Goal: Task Accomplishment & Management: Manage account settings

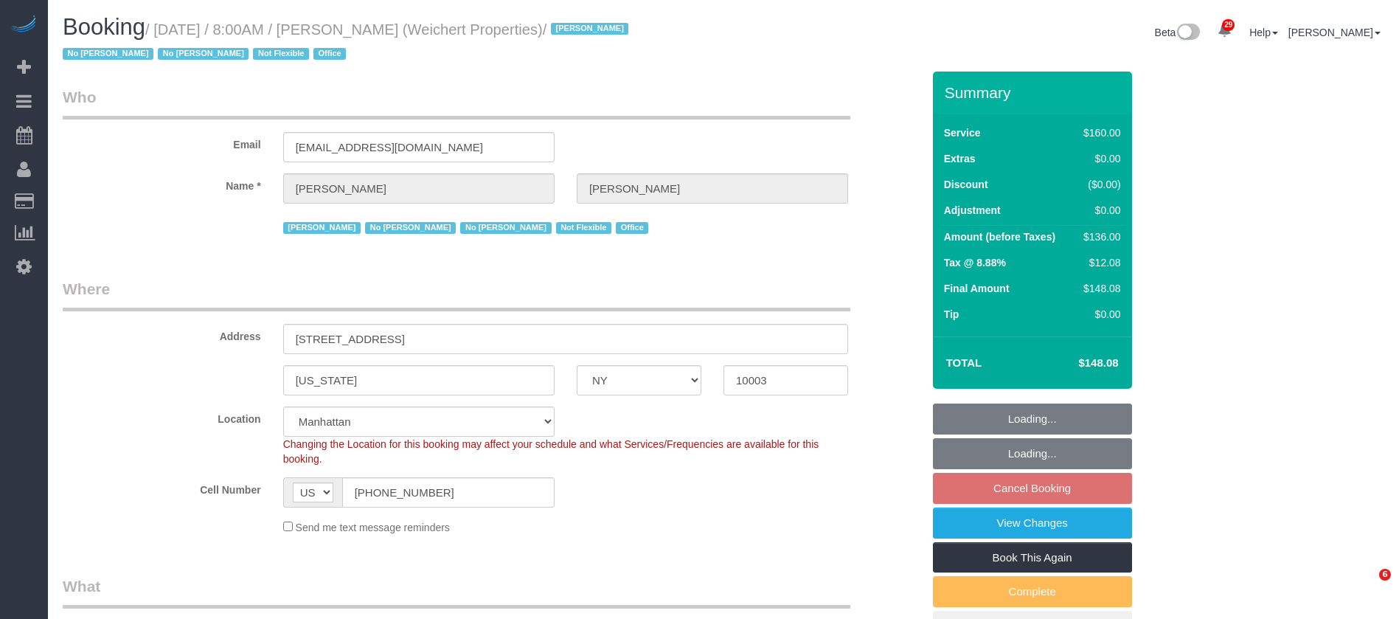
select select "NY"
select select "spot1"
select select "number:89"
select select "number:90"
select select "number:15"
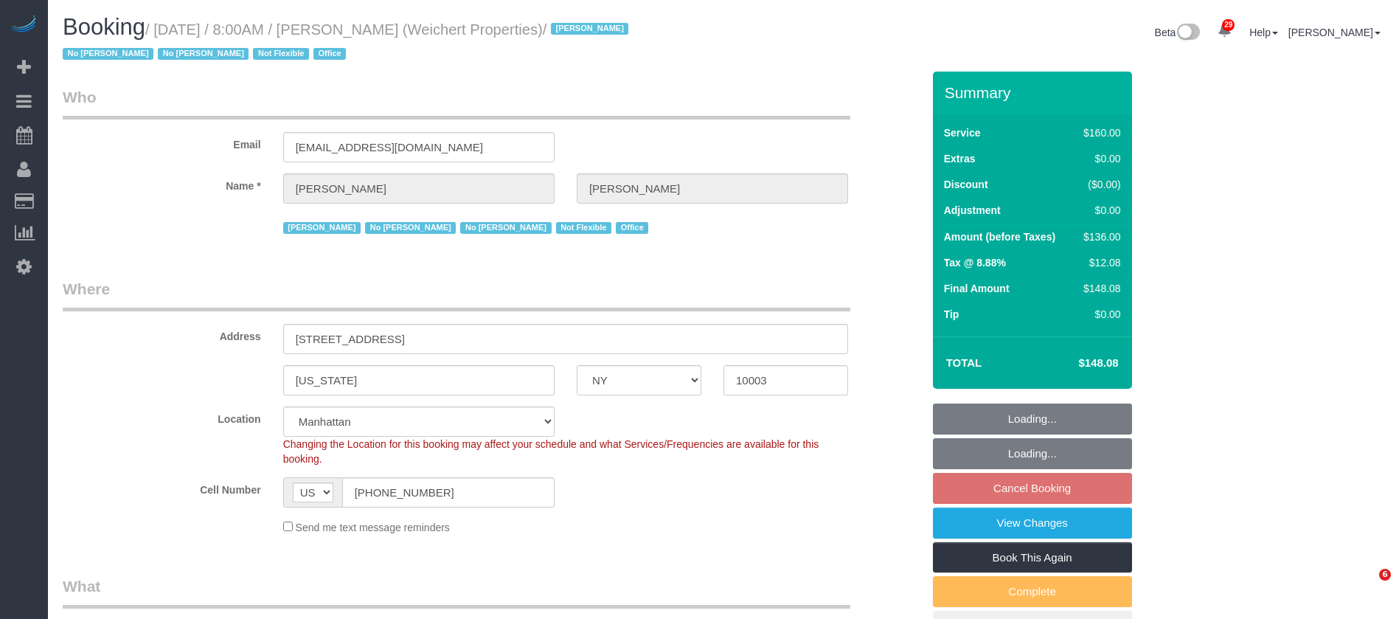
select select "number:7"
select select "number:21"
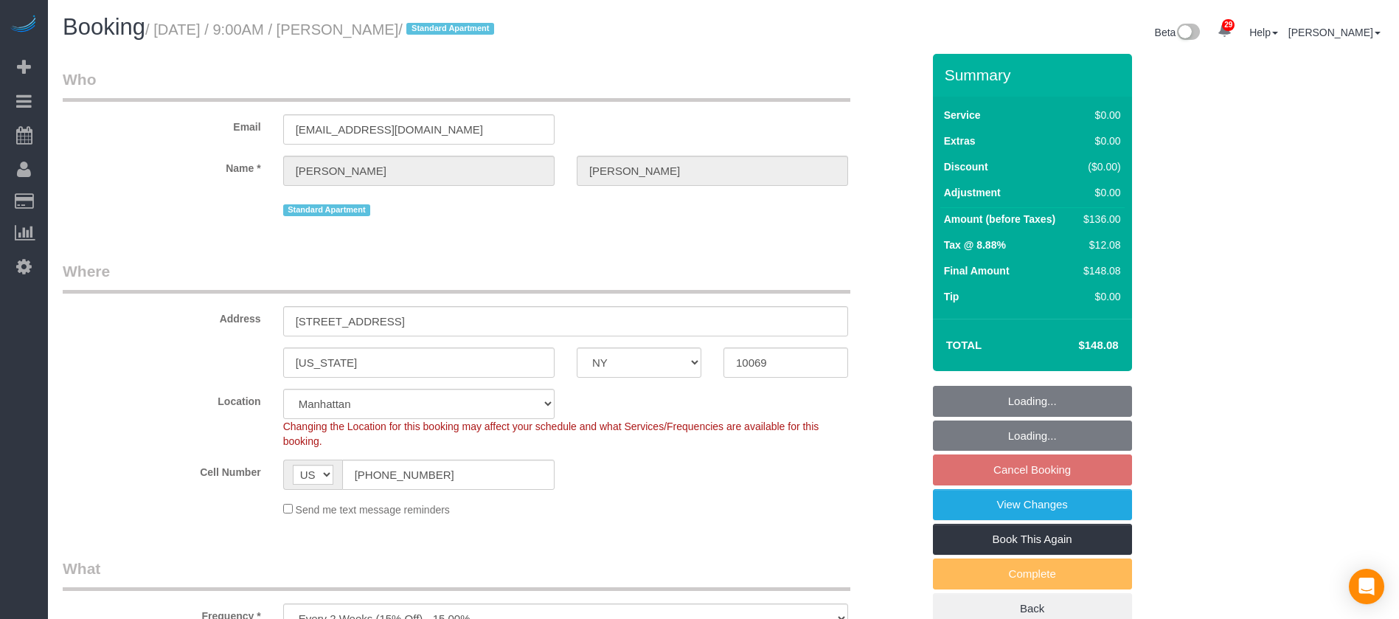
select select "NY"
select select "1"
select select "spot60"
select select "number:89"
select select "number:90"
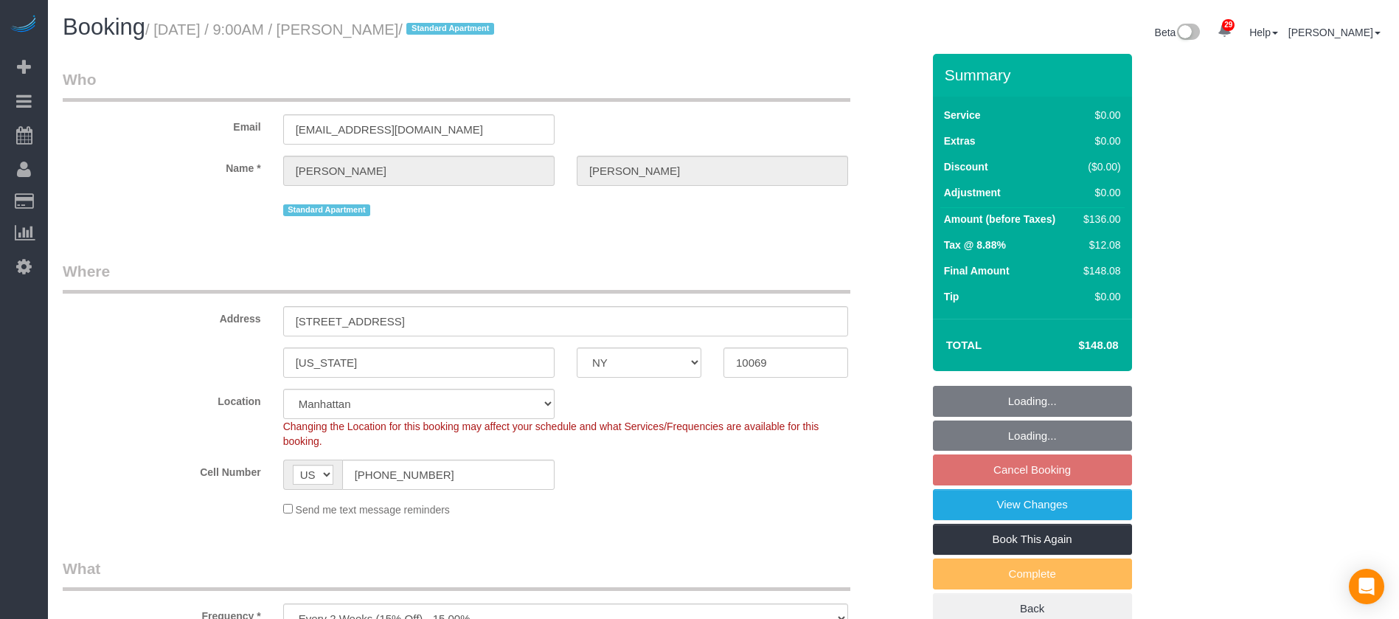
select select "number:15"
select select "number:5"
select select "NY"
select select "1"
select select "string:stripe-pm_1Nj3TP4VGloSiKo7GSDuJG2L"
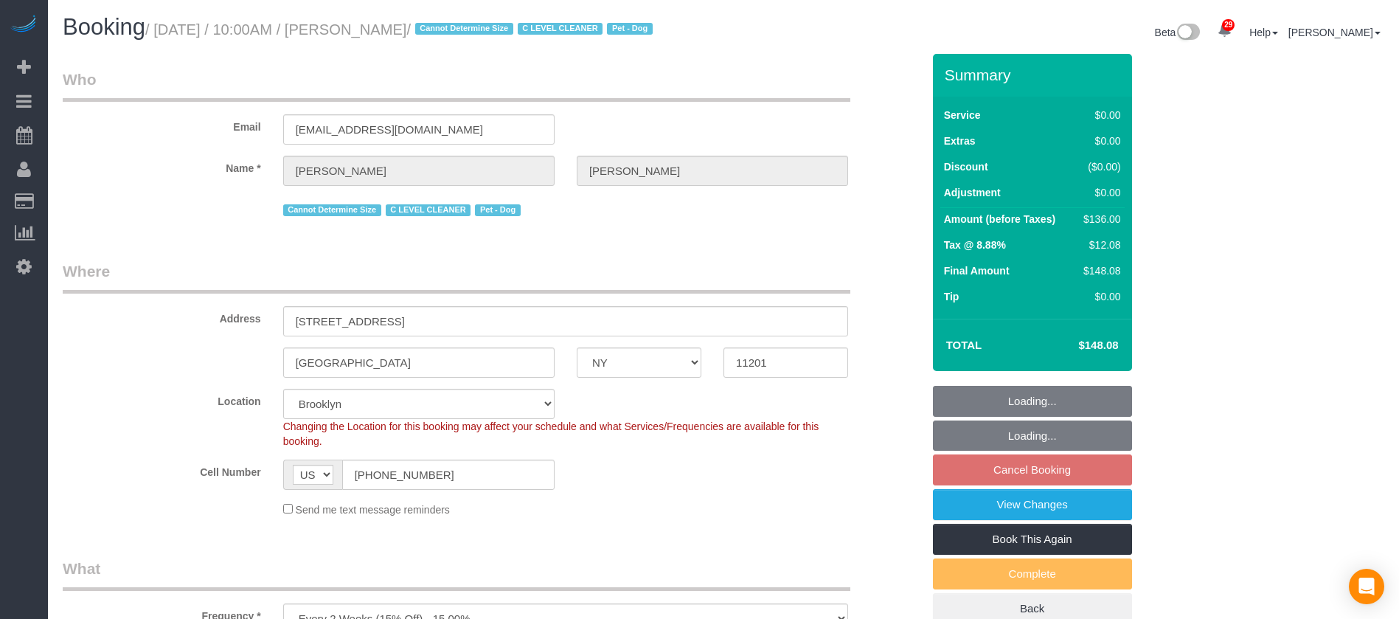
select select "spot63"
select select "number:89"
select select "number:90"
select select "number:13"
select select "number:6"
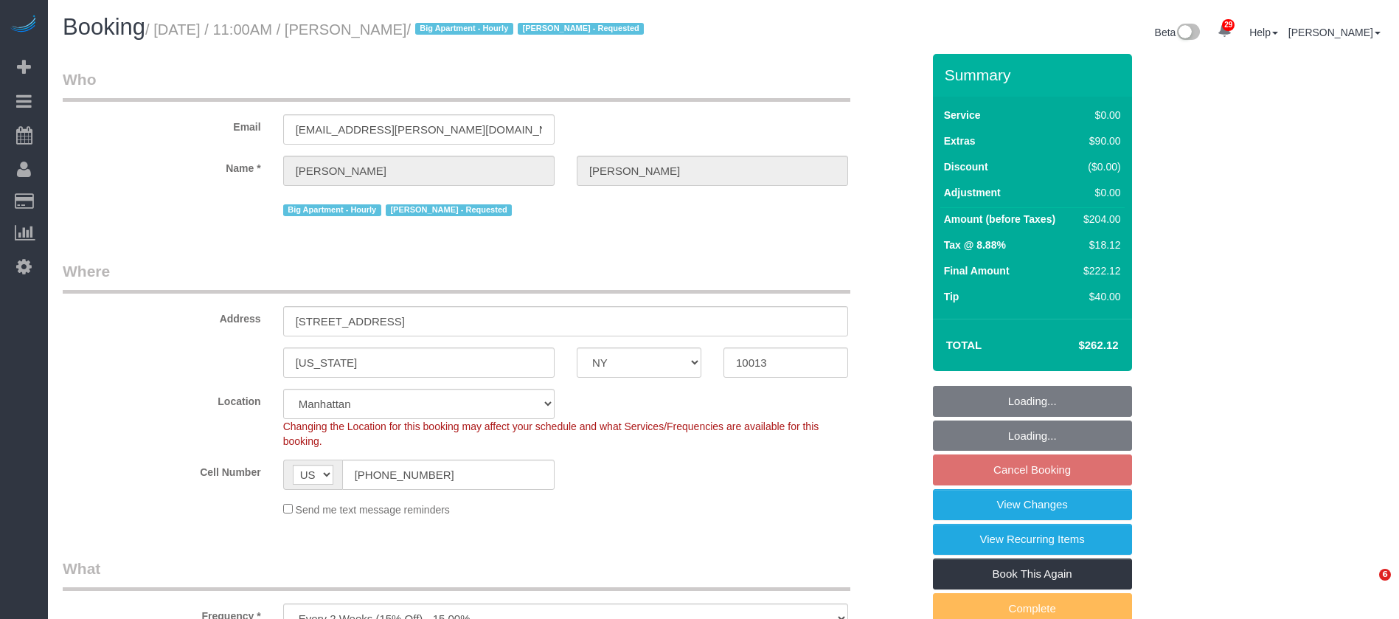
select select "NY"
select select "spot4"
select select "number:89"
select select "number:90"
select select "number:15"
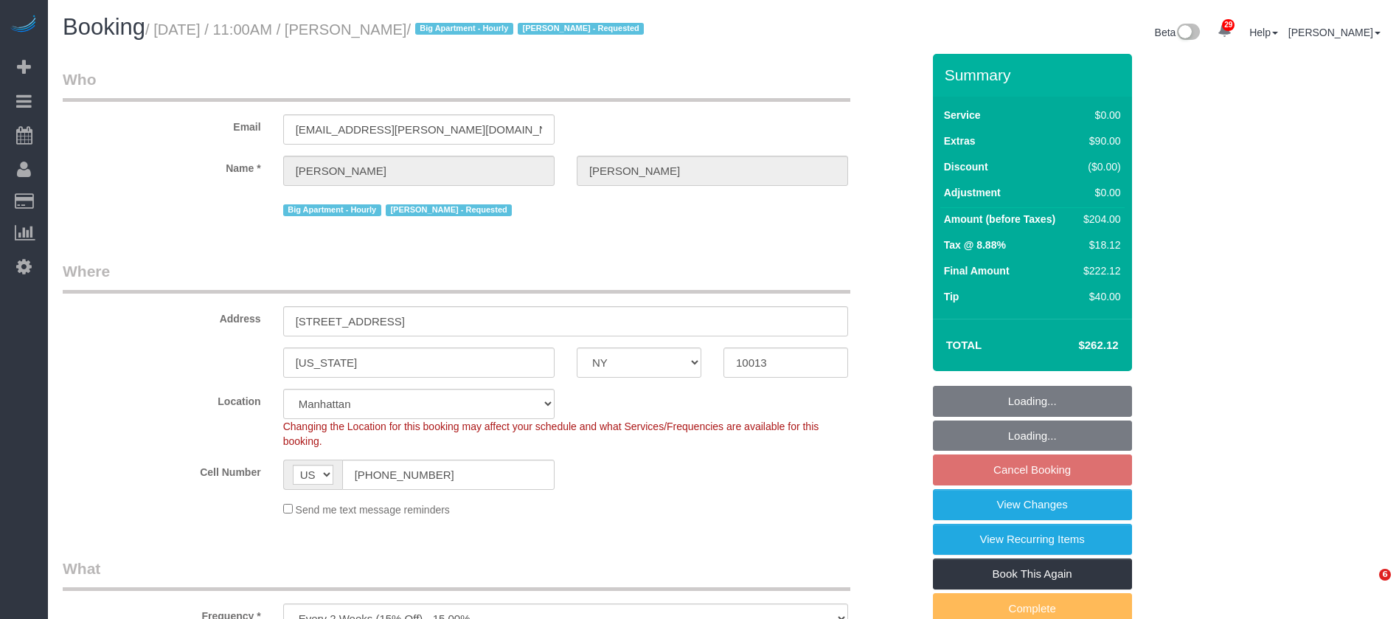
select select "number:5"
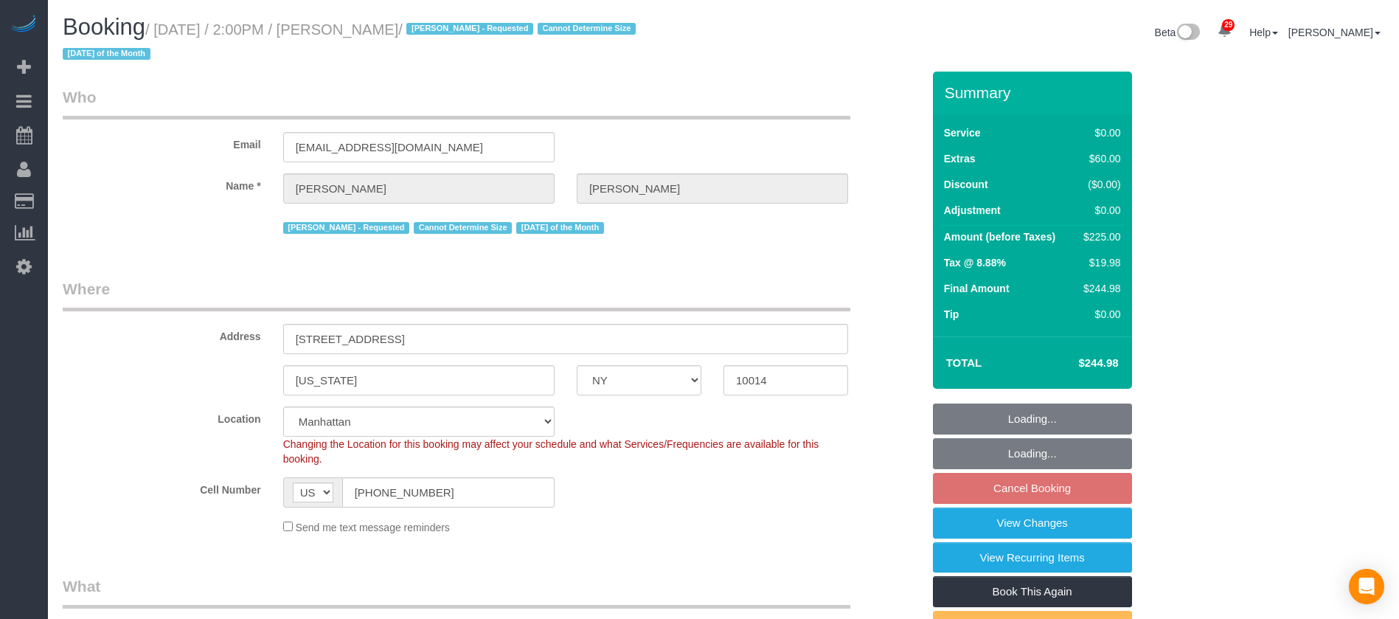
select select "NY"
select select "2"
select select "spot65"
select select "number:58"
select select "number:72"
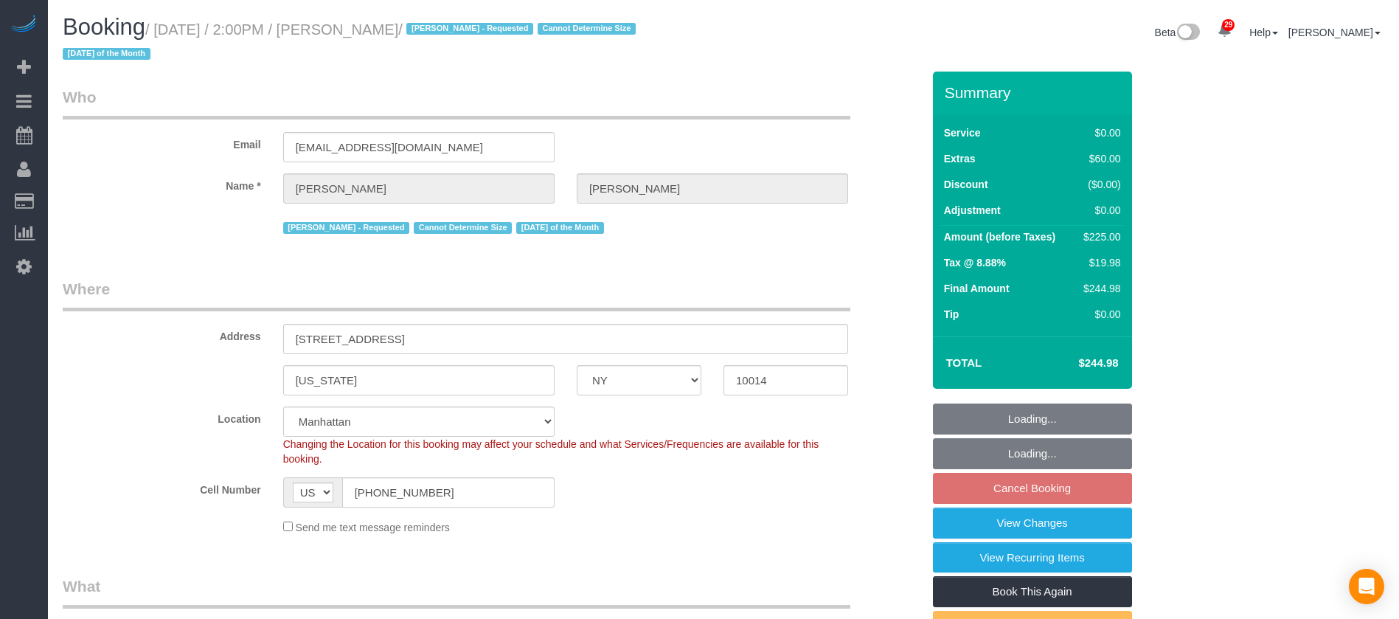
select select "number:15"
select select "number:6"
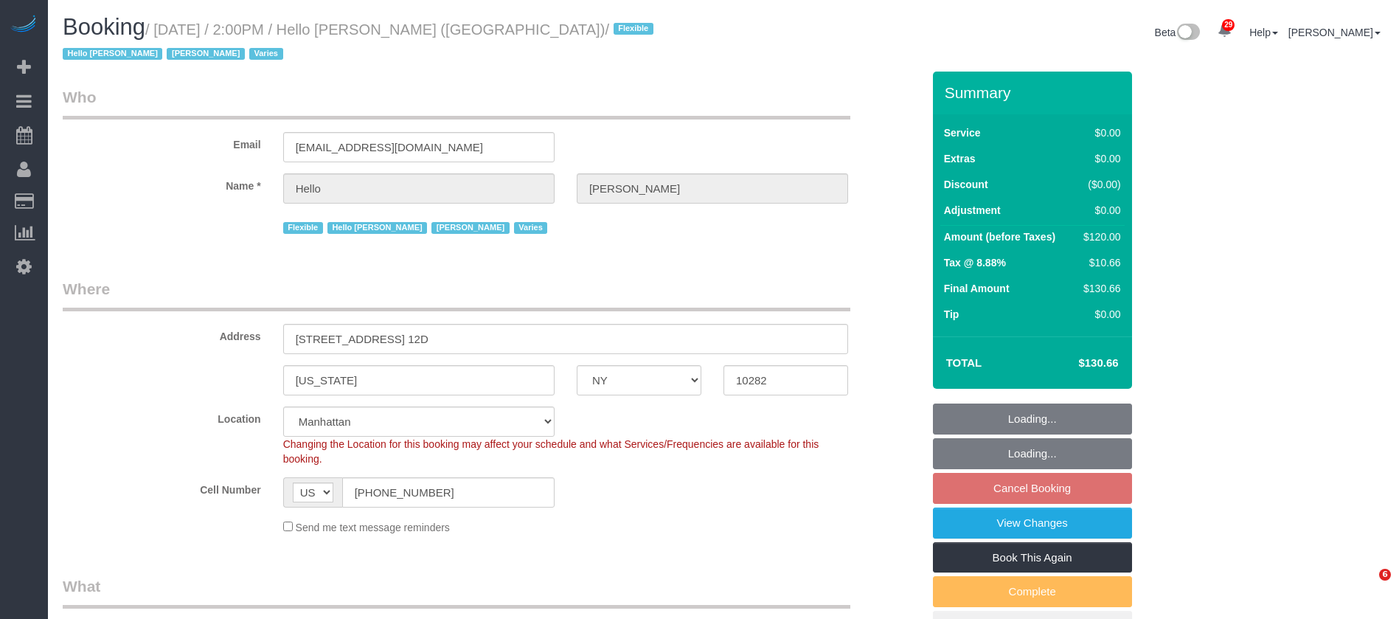
select select "NY"
select select "1"
select select "spot7"
select select "number:89"
select select "number:90"
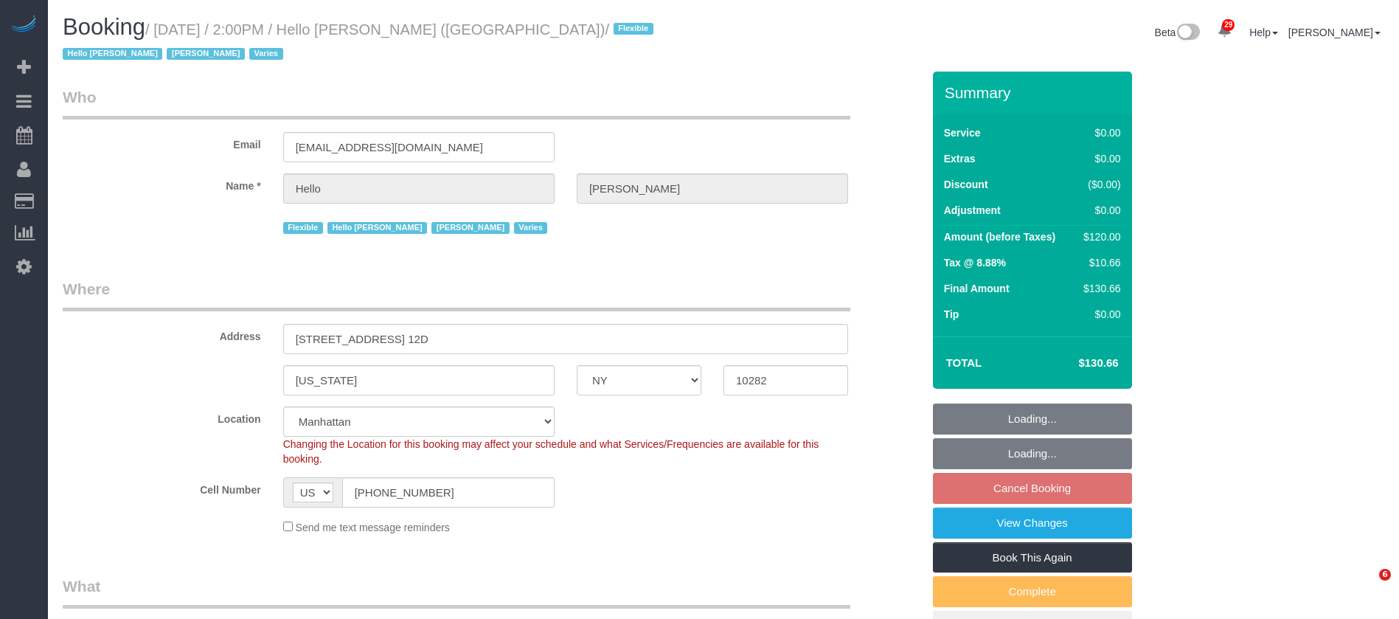
select select "number:15"
select select "number:6"
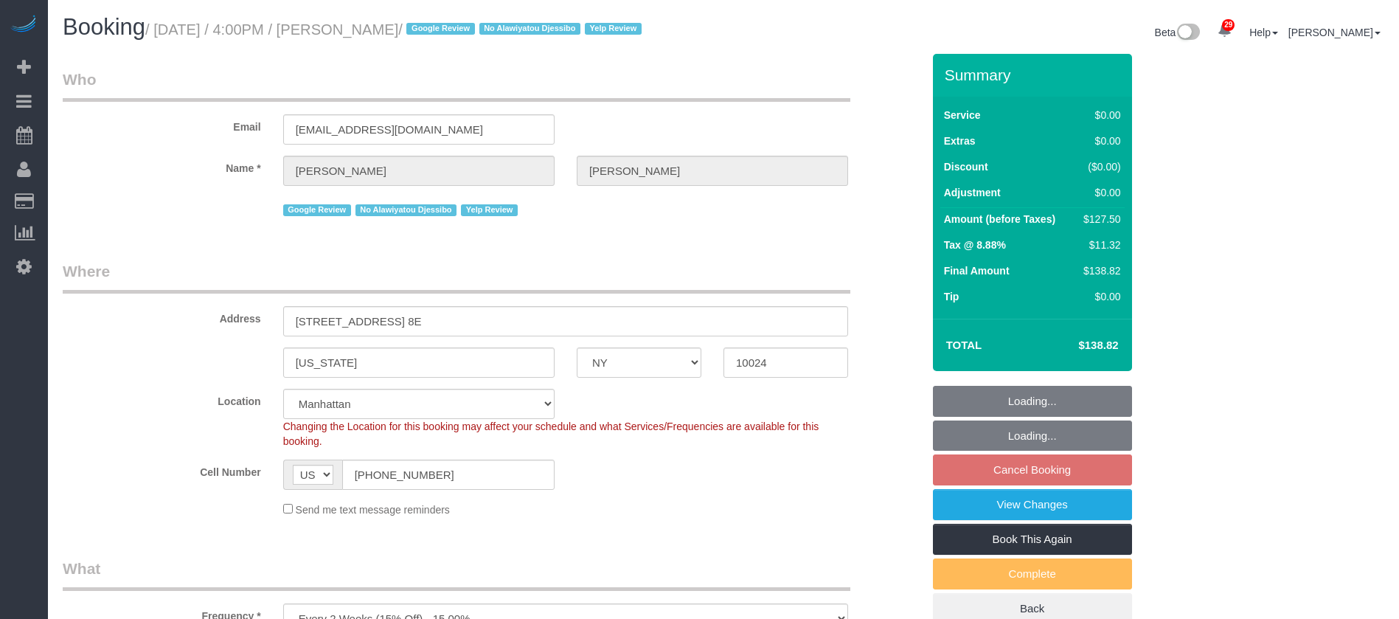
select select "NY"
select select "1"
select select "spot9"
select select "number:89"
select select "number:90"
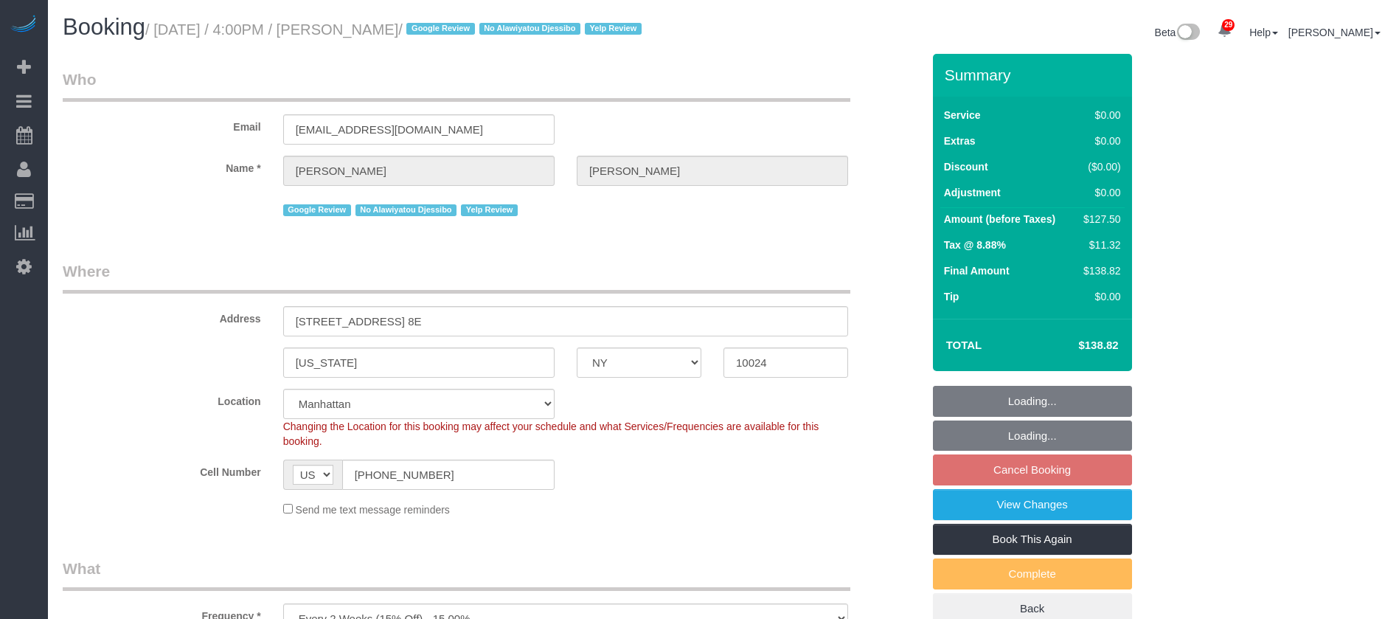
select select "number:15"
select select "number:5"
select select "number:21"
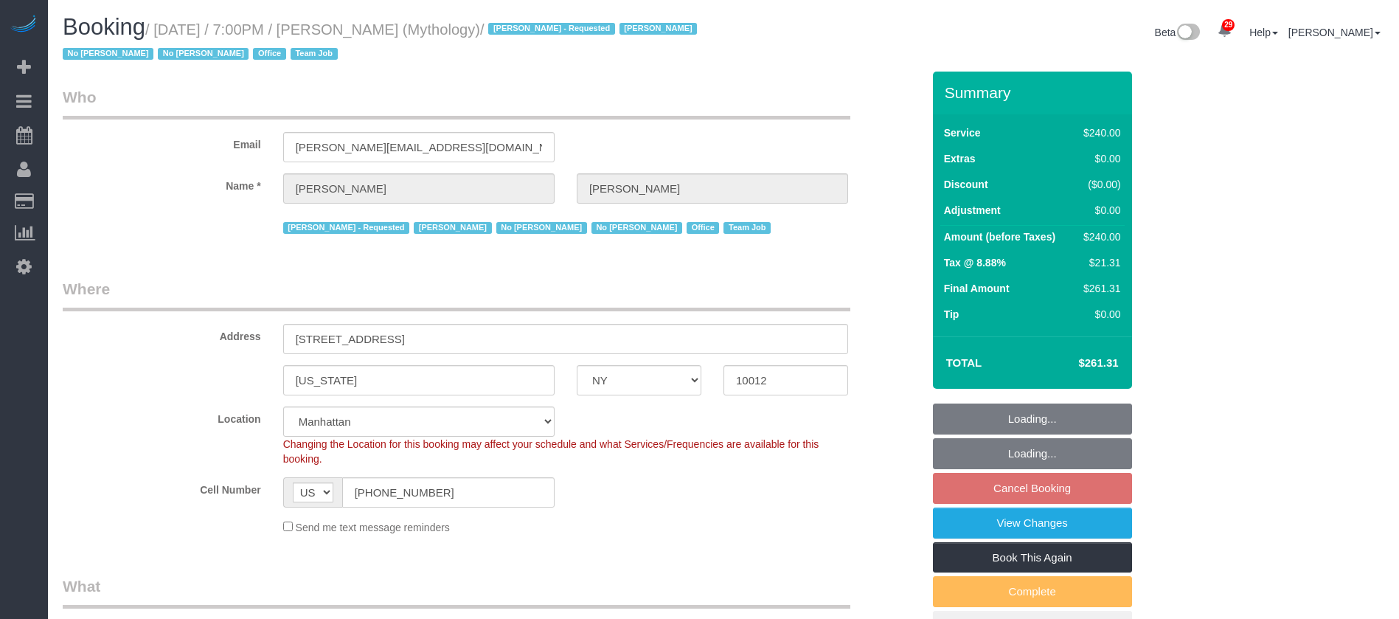
select select "NY"
select select "2"
select select "120"
select select "spot12"
select select "number:89"
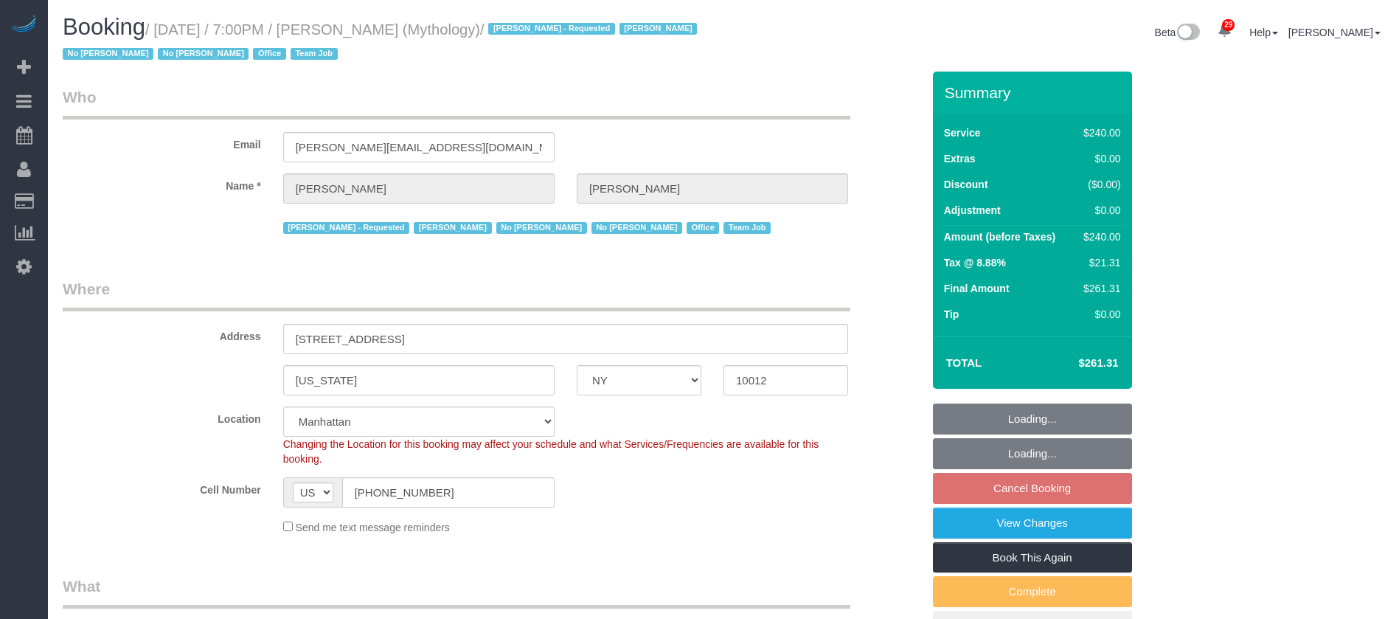
select select "number:90"
select select "number:15"
select select "number:7"
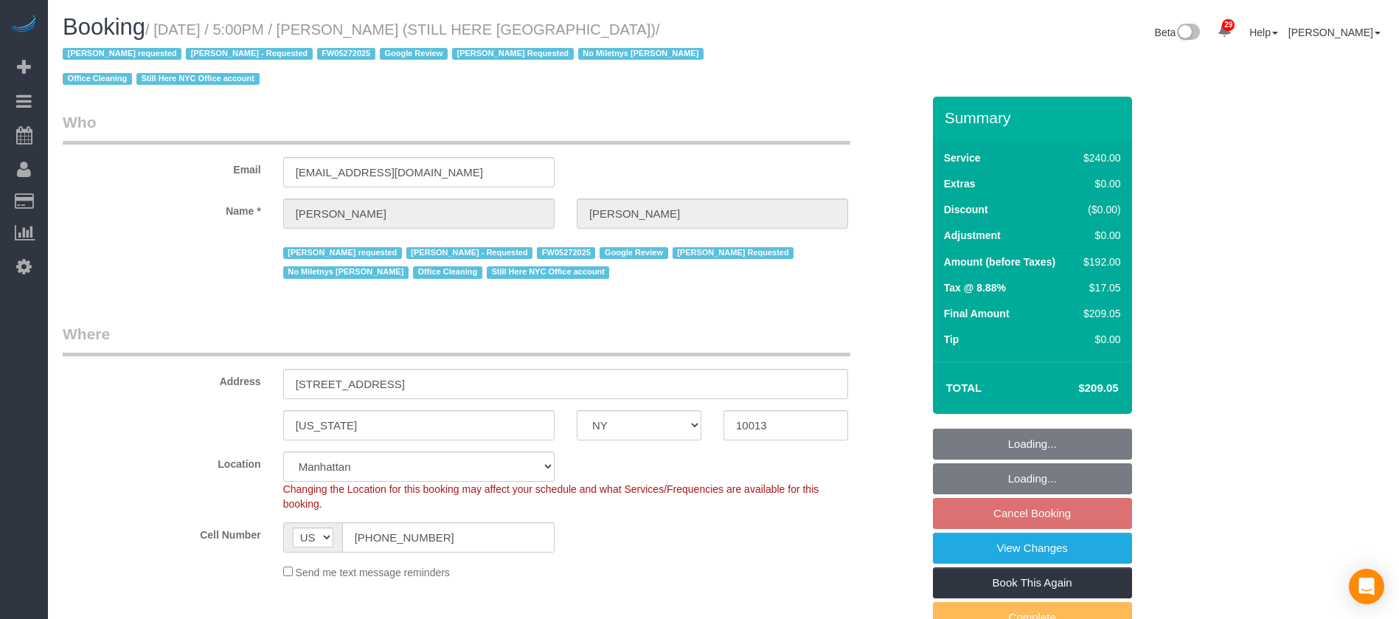
select select "NY"
select select "180"
select select "number:89"
select select "number:90"
select select "number:15"
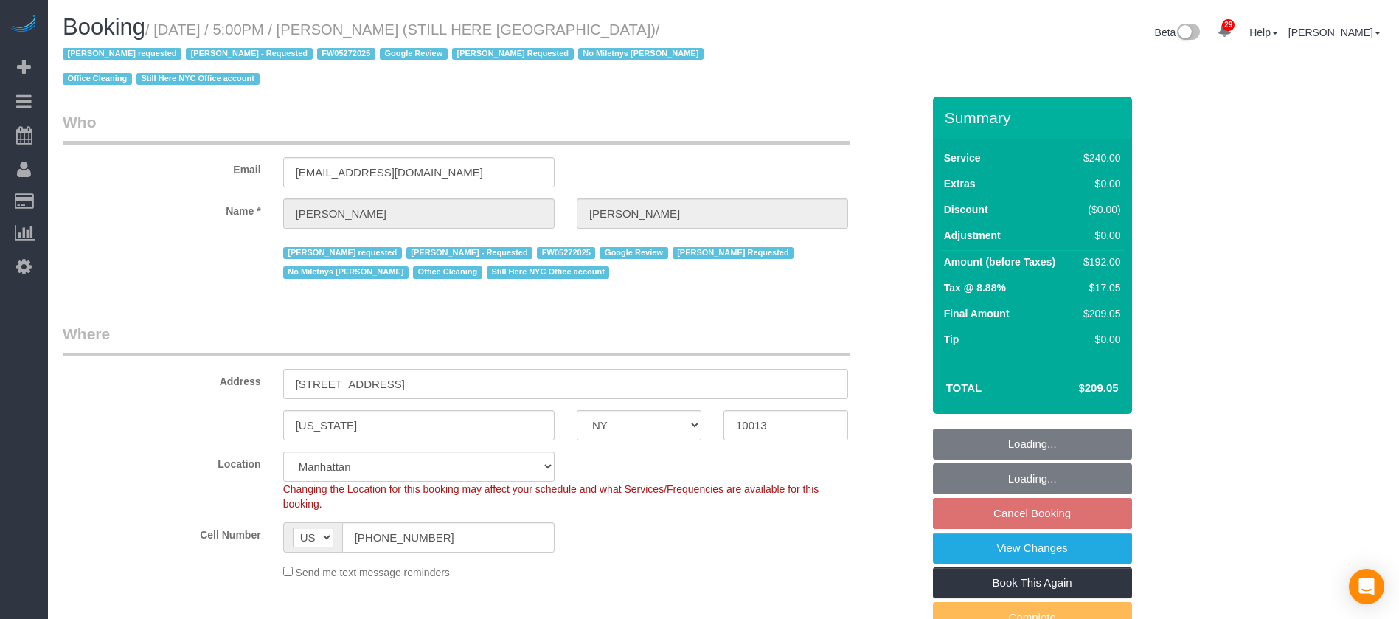
select select "number:5"
select select "spot68"
